Goal: Information Seeking & Learning: Learn about a topic

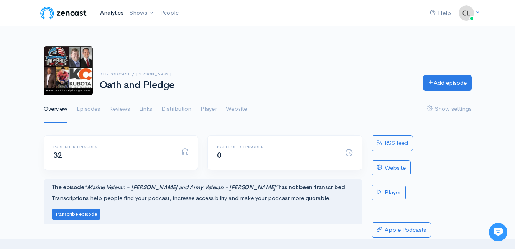
click at [119, 12] on link "Analytics" at bounding box center [112, 13] width 30 height 16
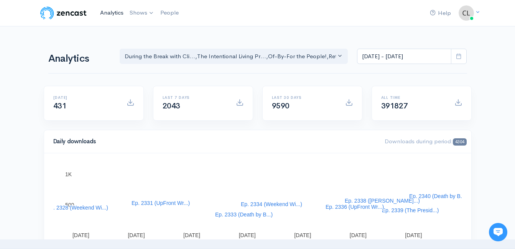
click at [109, 11] on link "Analytics" at bounding box center [112, 13] width 30 height 16
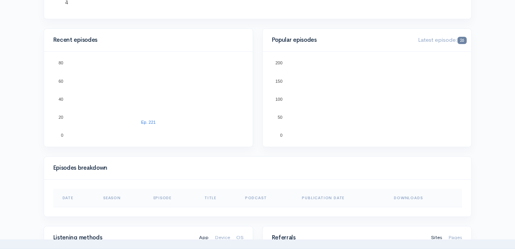
scroll to position [230, 0]
